Goal: Task Accomplishment & Management: Use online tool/utility

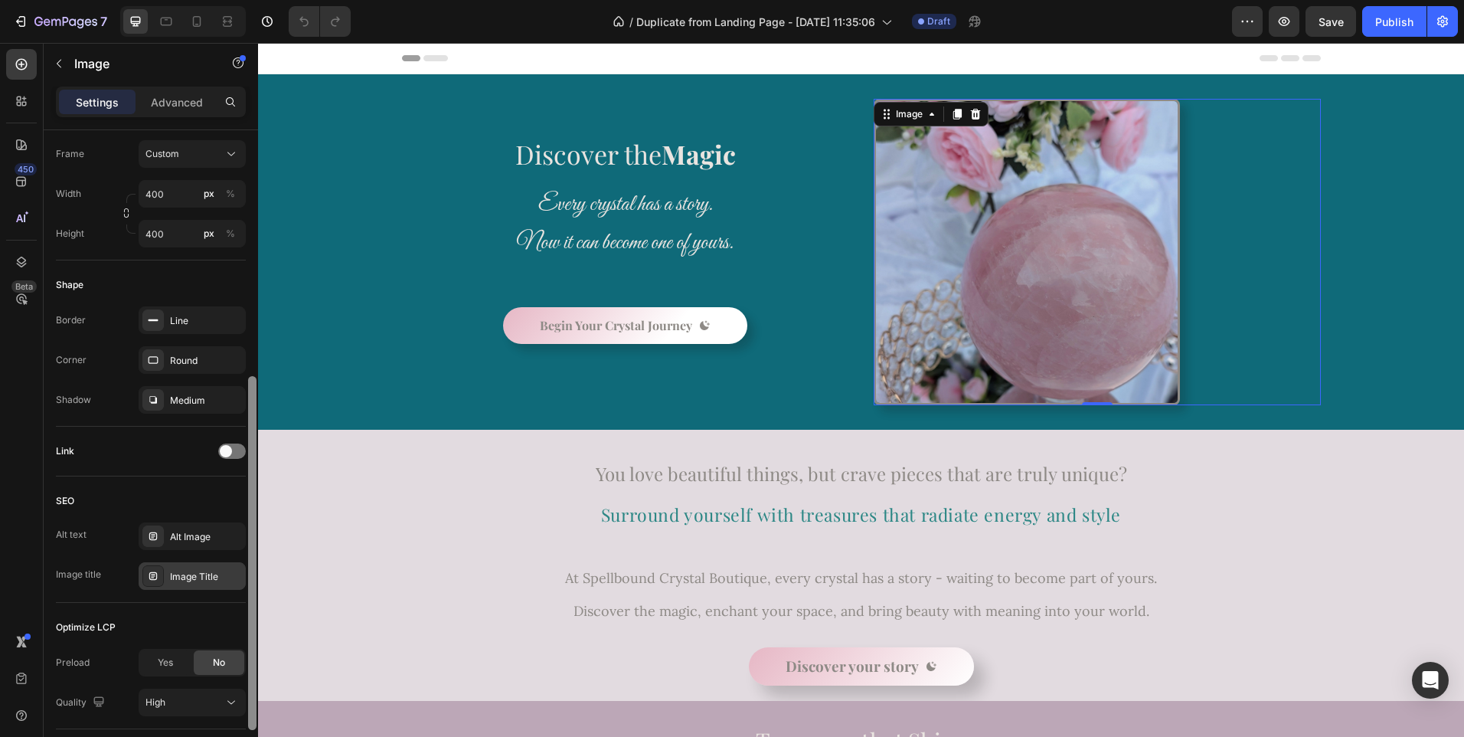
drag, startPoint x: 251, startPoint y: 326, endPoint x: 241, endPoint y: 570, distance: 244.6
click at [241, 570] on div "Style Rectangle Source Upload Image [URL][DOMAIN_NAME] or Browse gallery Scale …" at bounding box center [151, 455] width 214 height 650
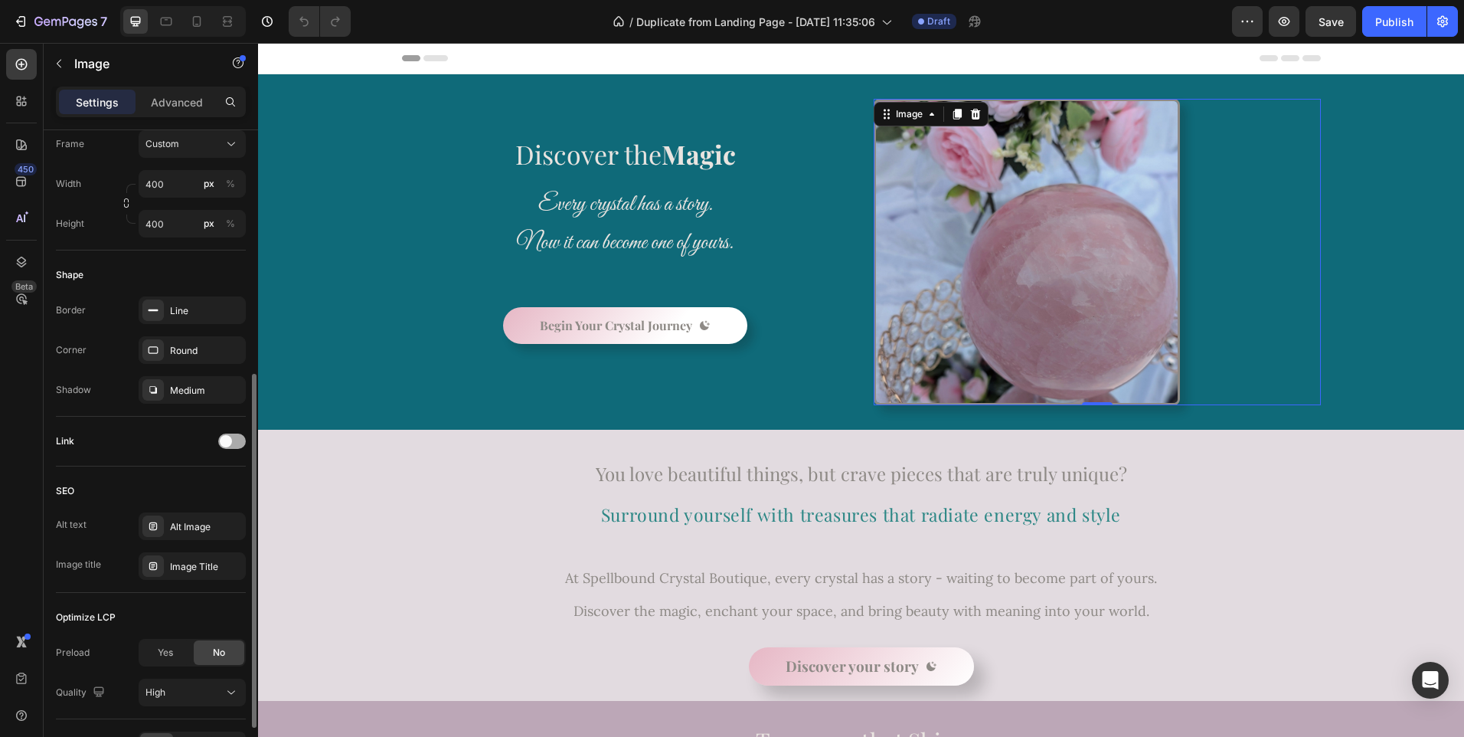
click at [226, 445] on span at bounding box center [226, 441] width 12 height 12
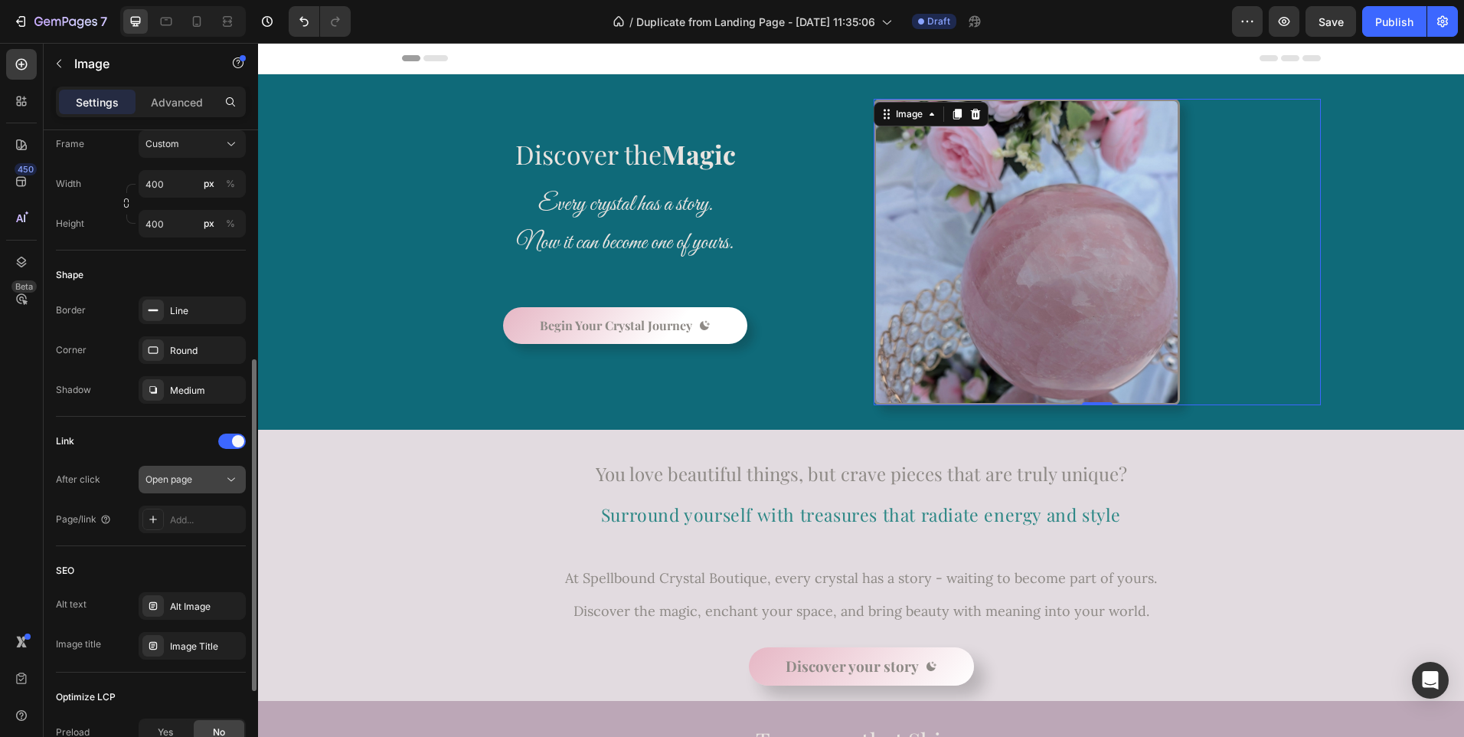
click at [178, 479] on span "Open page" at bounding box center [169, 478] width 47 height 11
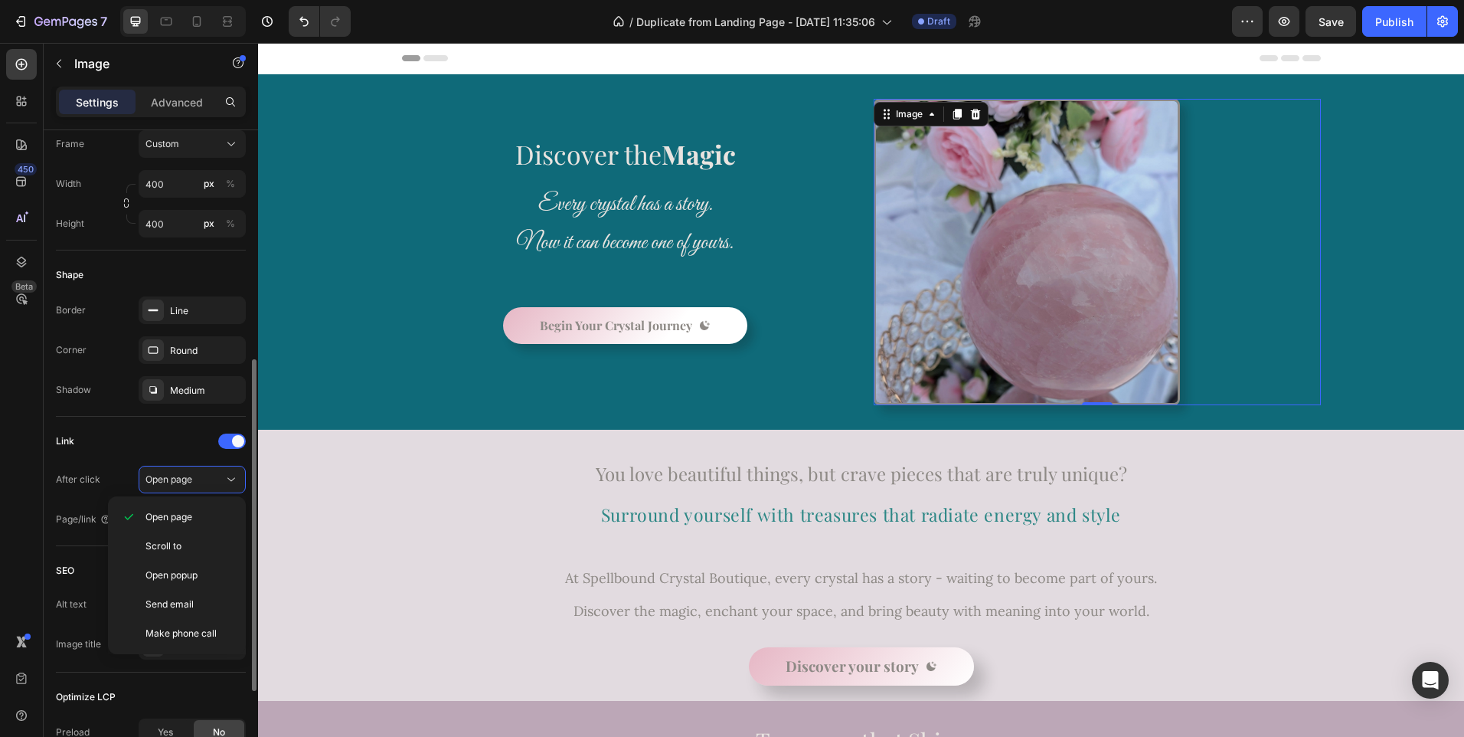
click at [165, 450] on div "Link" at bounding box center [151, 441] width 190 height 25
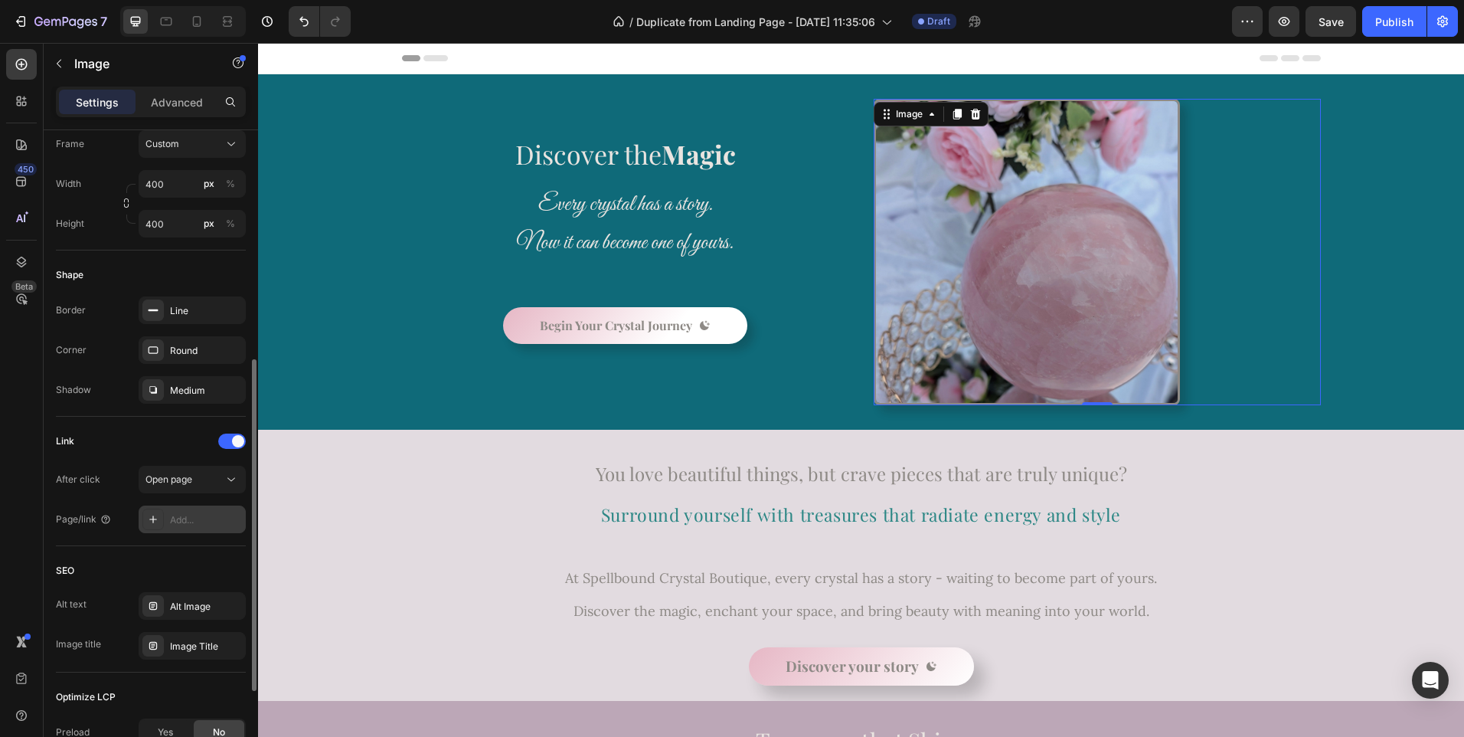
click at [188, 515] on div "Add..." at bounding box center [206, 520] width 72 height 14
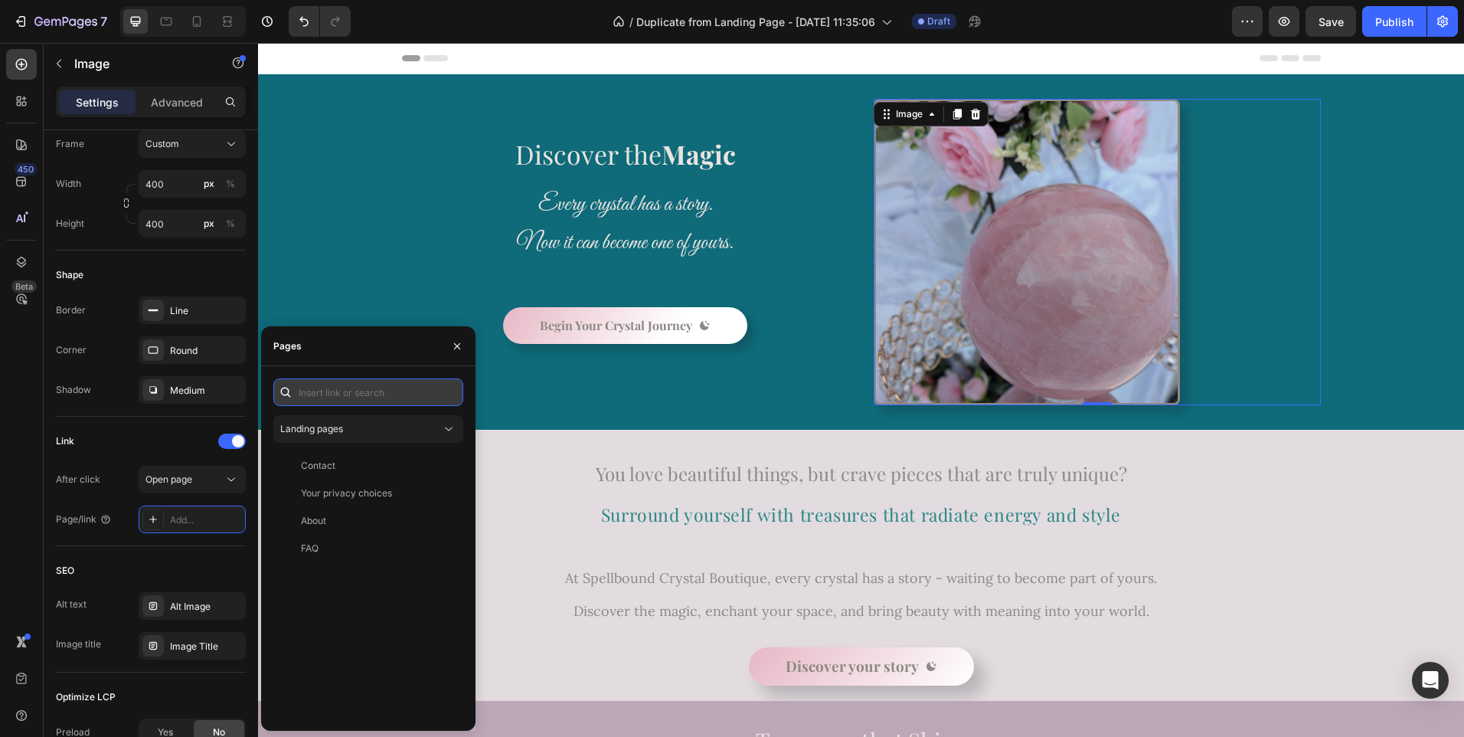
click at [324, 398] on input "text" at bounding box center [368, 392] width 190 height 28
paste input "[URL][DOMAIN_NAME]"
type input "[URL][DOMAIN_NAME]"
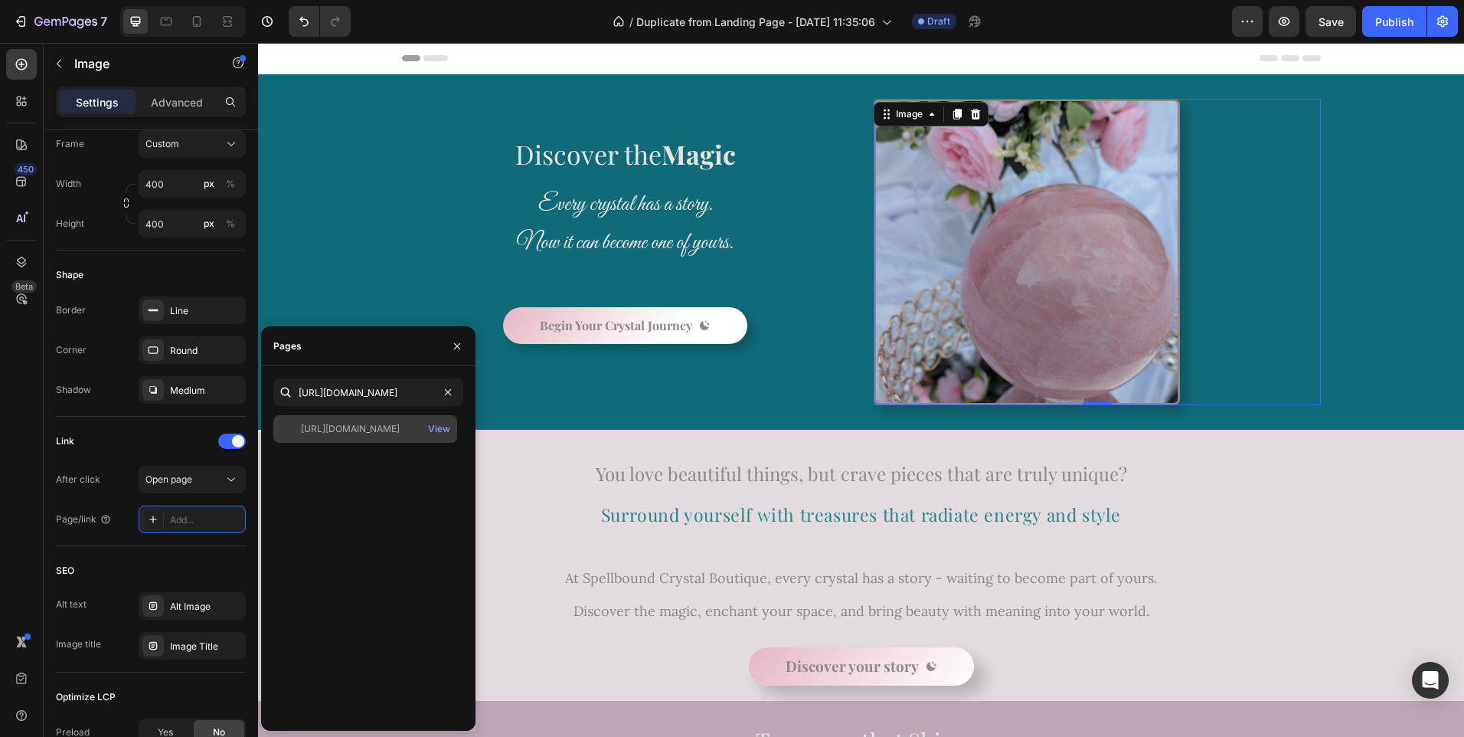
scroll to position [0, 0]
click at [335, 424] on div "[URL][DOMAIN_NAME]" at bounding box center [350, 429] width 99 height 14
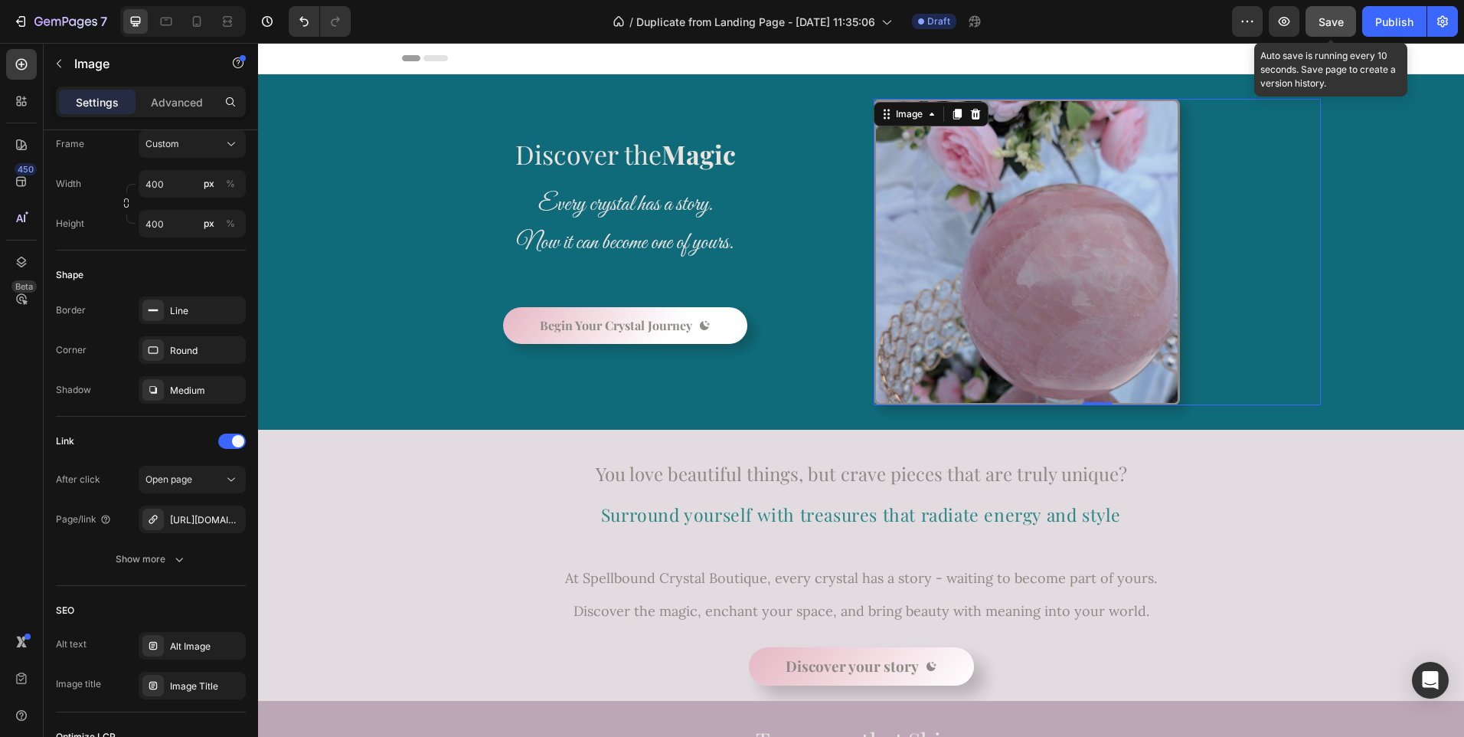
click at [1328, 25] on span "Save" at bounding box center [1331, 21] width 25 height 13
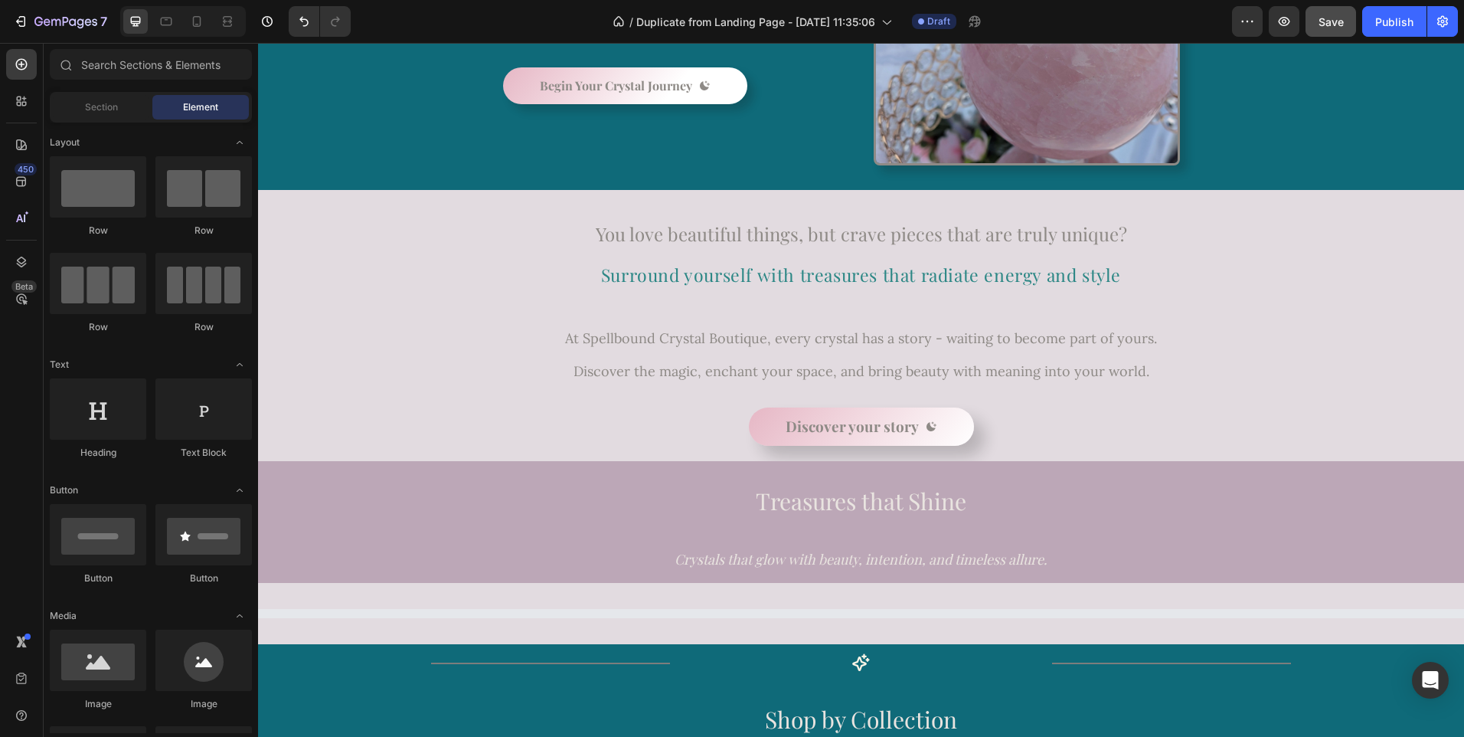
scroll to position [290, 0]
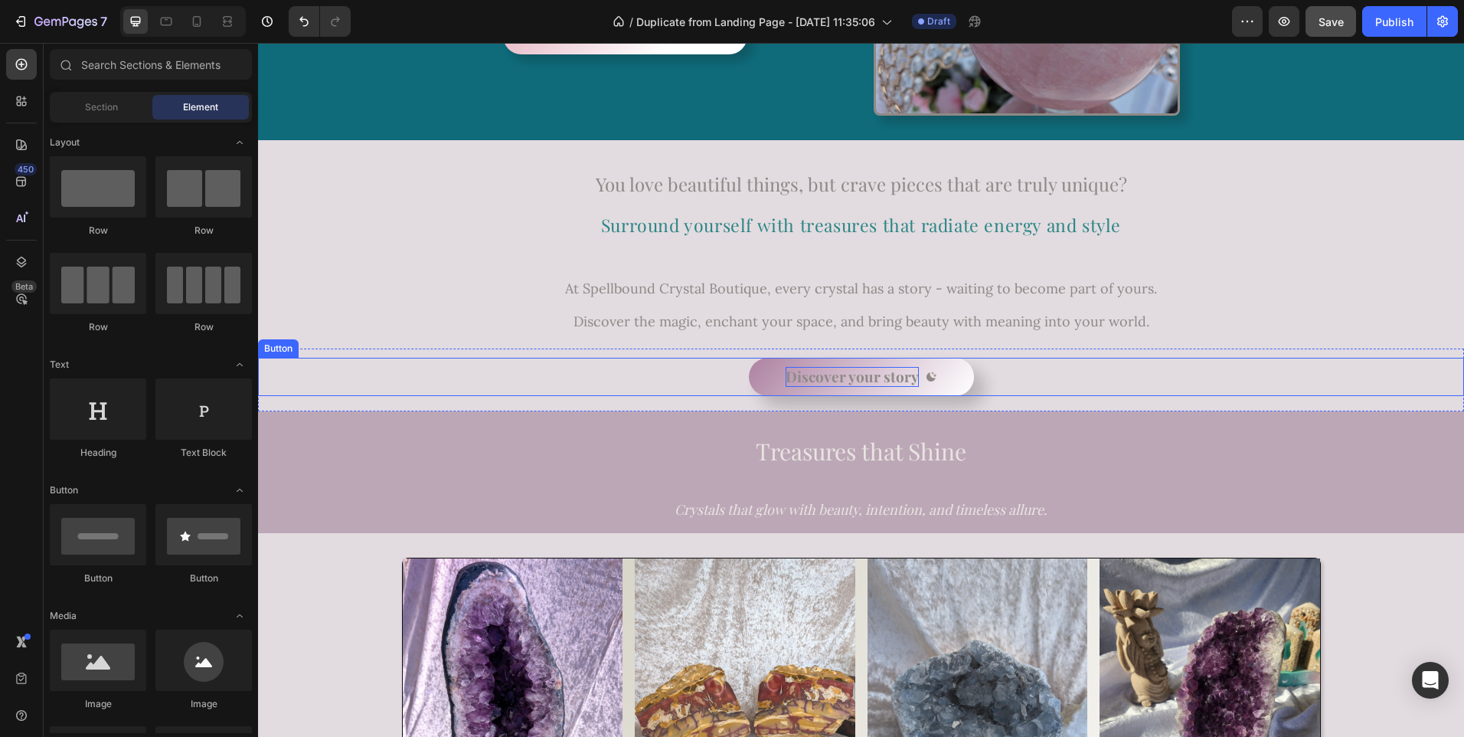
click at [854, 378] on span "Discover your story" at bounding box center [852, 376] width 133 height 20
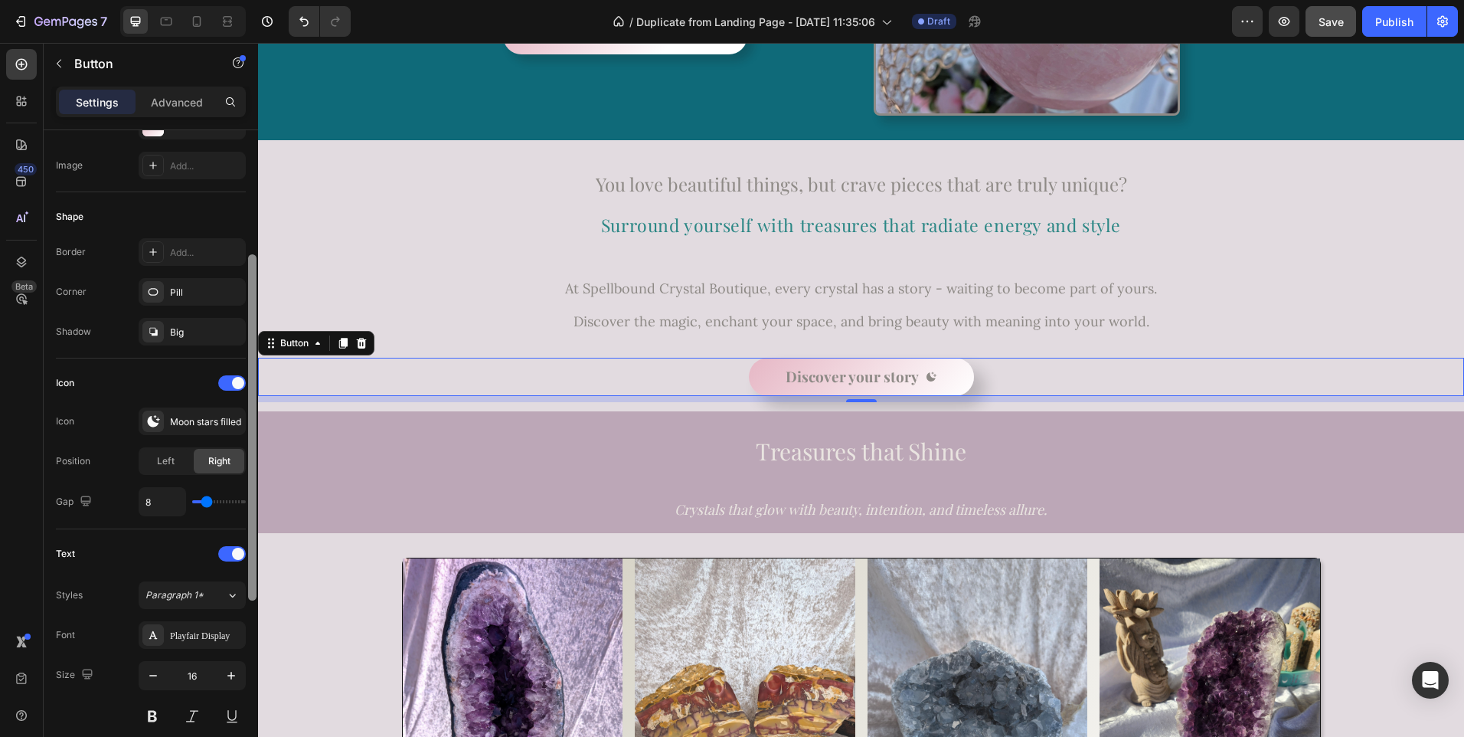
scroll to position [0, 0]
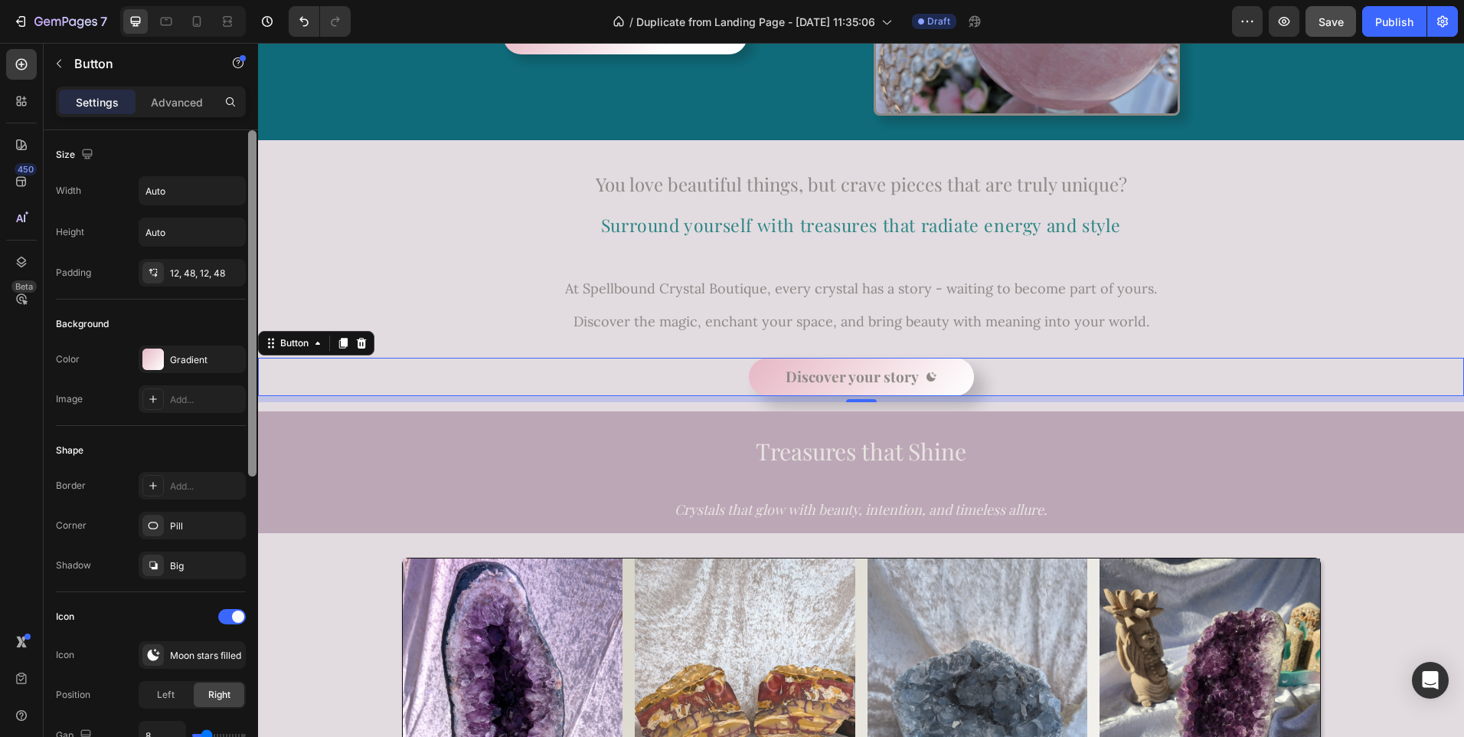
drag, startPoint x: 253, startPoint y: 305, endPoint x: 253, endPoint y: 290, distance: 14.6
click at [253, 290] on div at bounding box center [252, 303] width 8 height 346
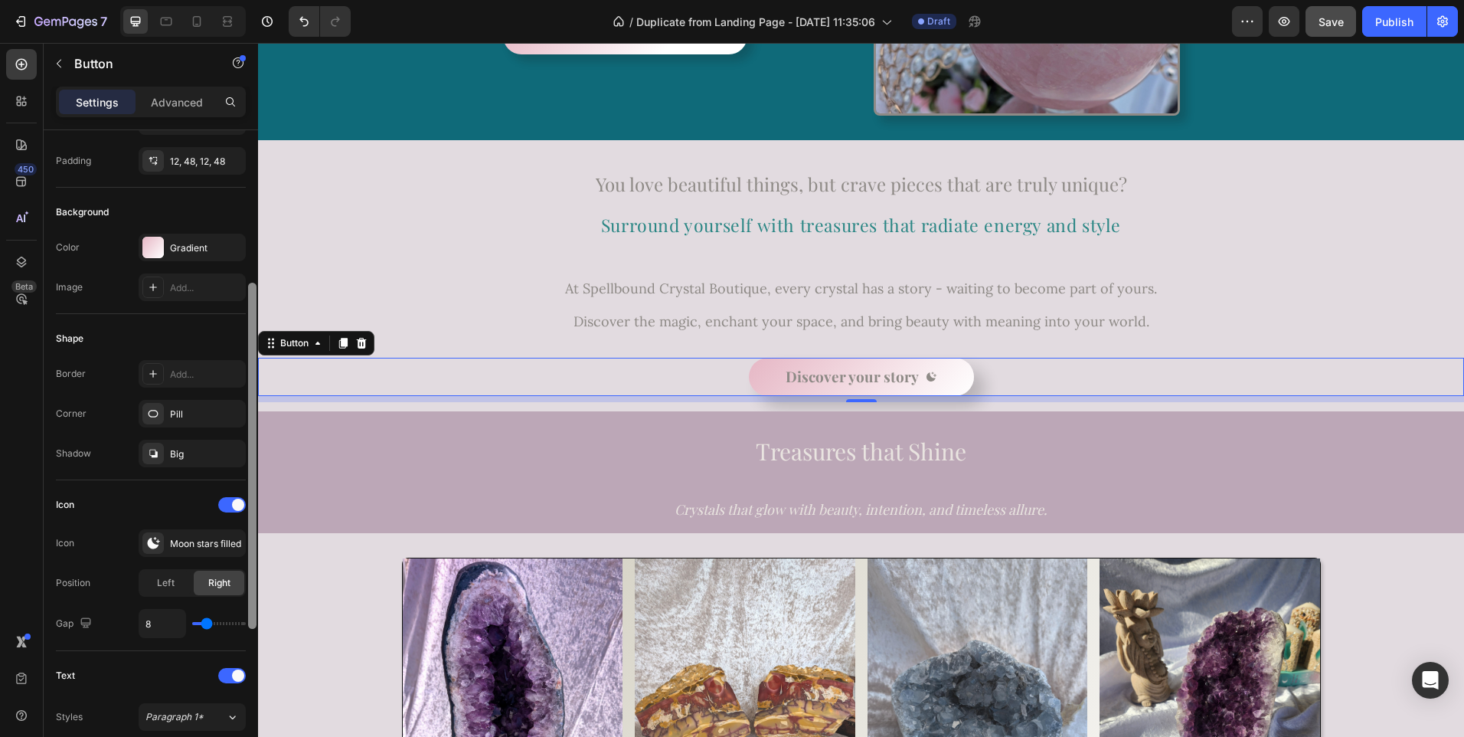
scroll to position [209, 0]
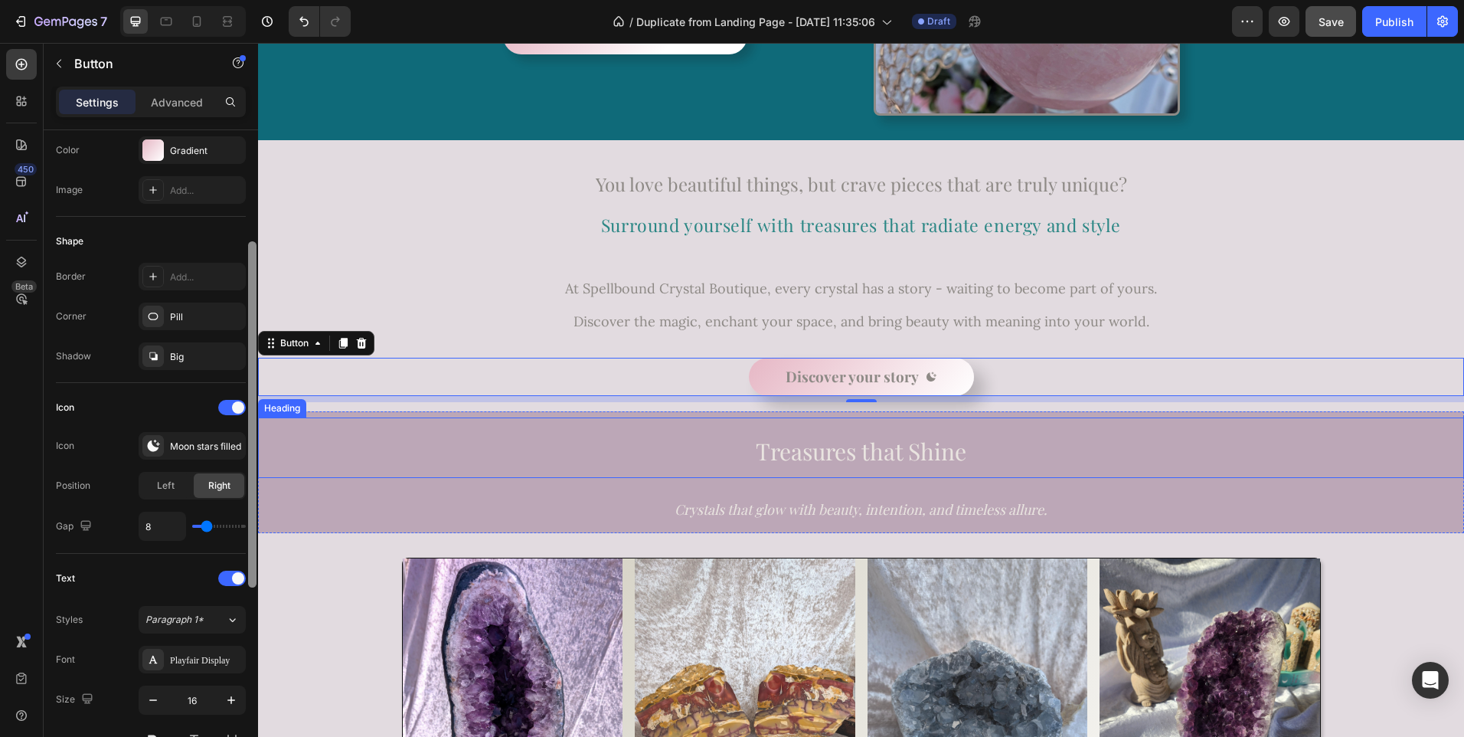
drag, startPoint x: 512, startPoint y: 354, endPoint x: 262, endPoint y: 454, distance: 269.1
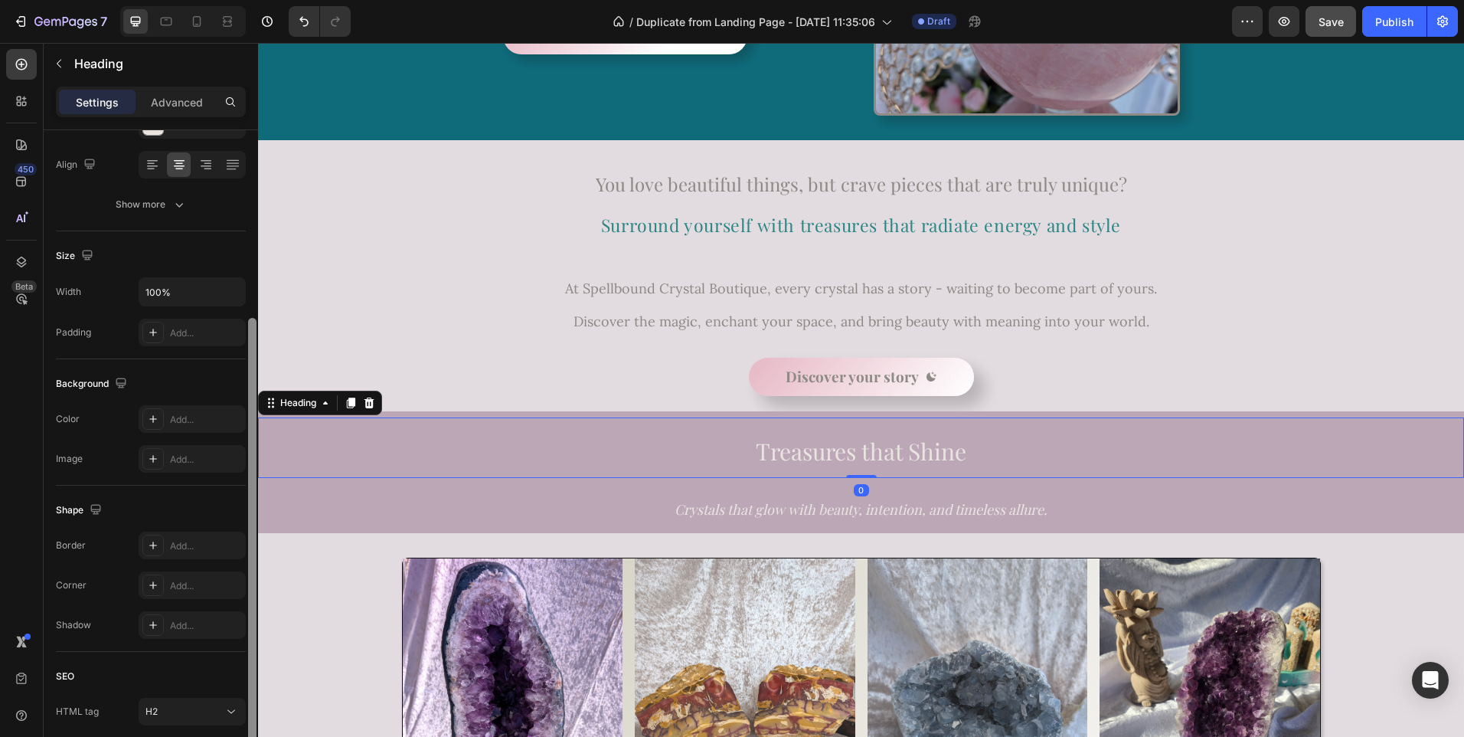
scroll to position [290, 0]
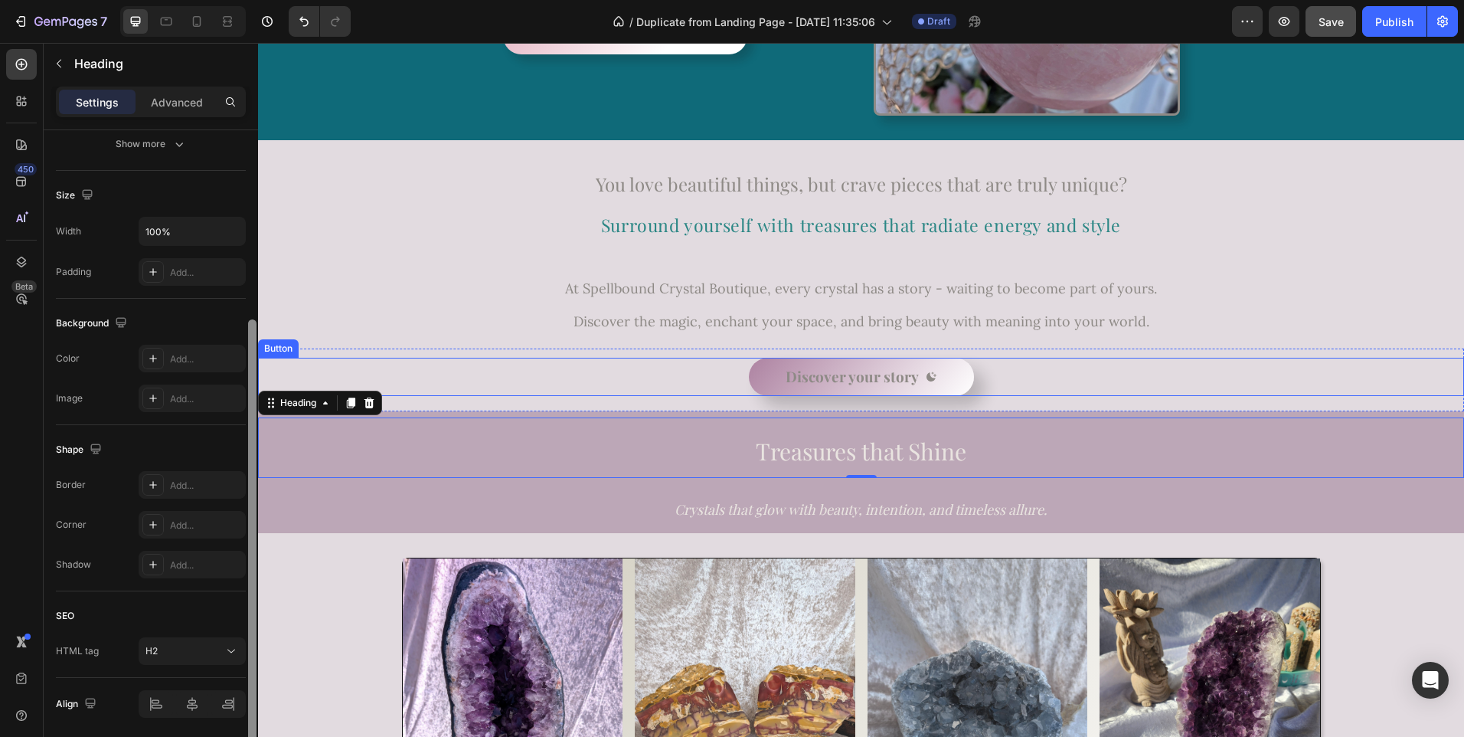
click at [771, 371] on button "Discover your story" at bounding box center [861, 377] width 225 height 38
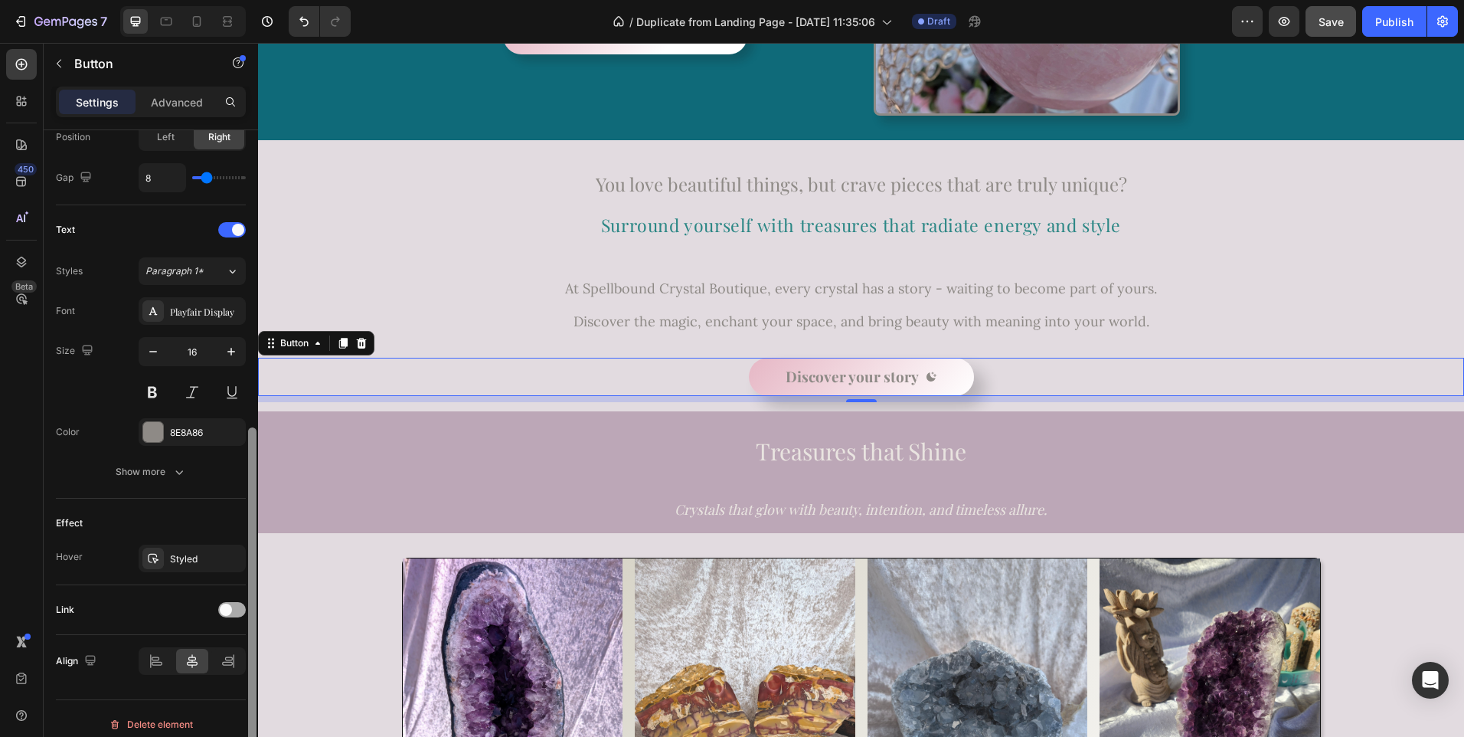
scroll to position [555, 0]
click at [227, 607] on span at bounding box center [226, 613] width 12 height 12
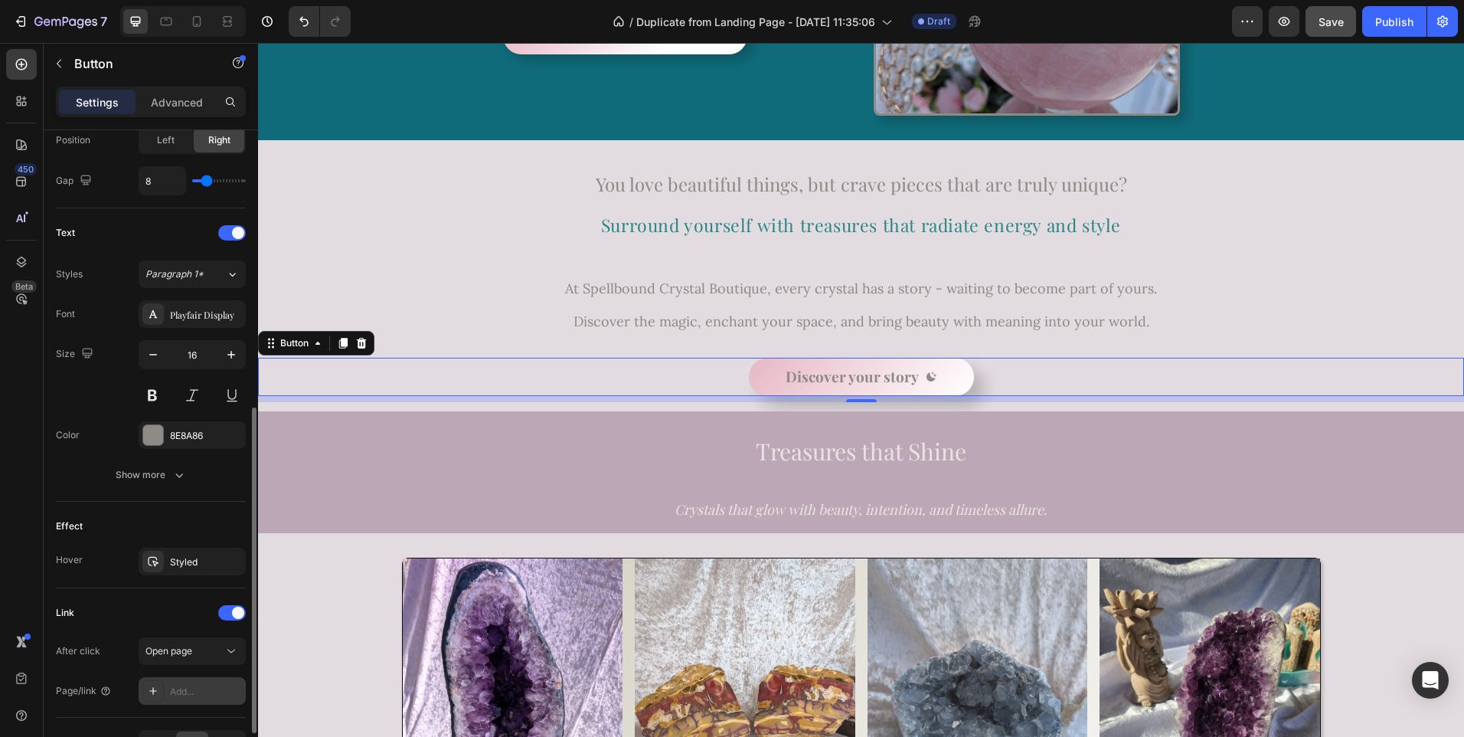
click at [188, 688] on div "Add..." at bounding box center [206, 692] width 72 height 14
